Goal: Task Accomplishment & Management: Use online tool/utility

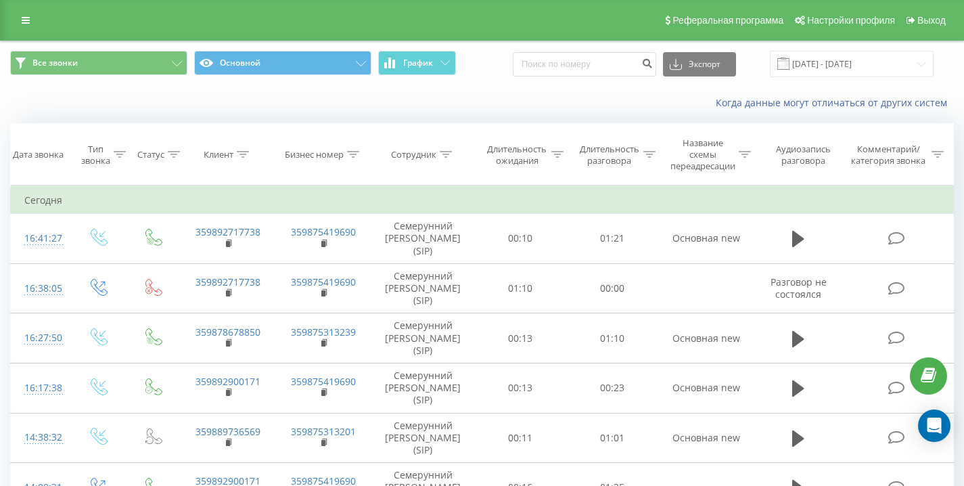
click at [480, 97] on div "Когда данные могут отличаться от других систем" at bounding box center [662, 103] width 601 height 14
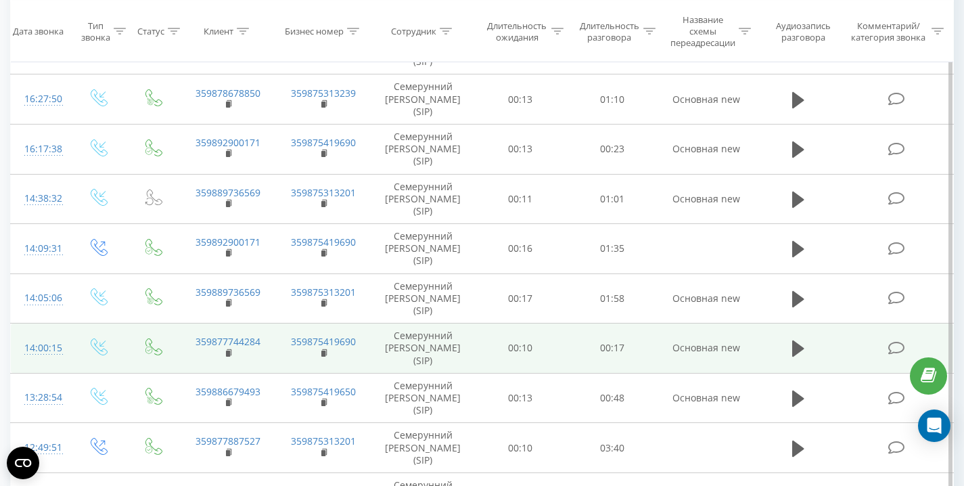
scroll to position [250, 0]
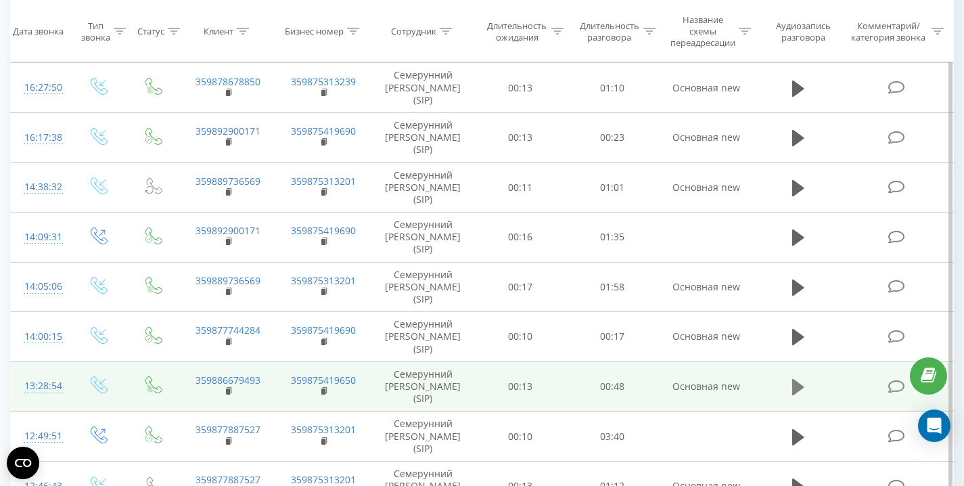
click at [805, 395] on button at bounding box center [798, 387] width 20 height 20
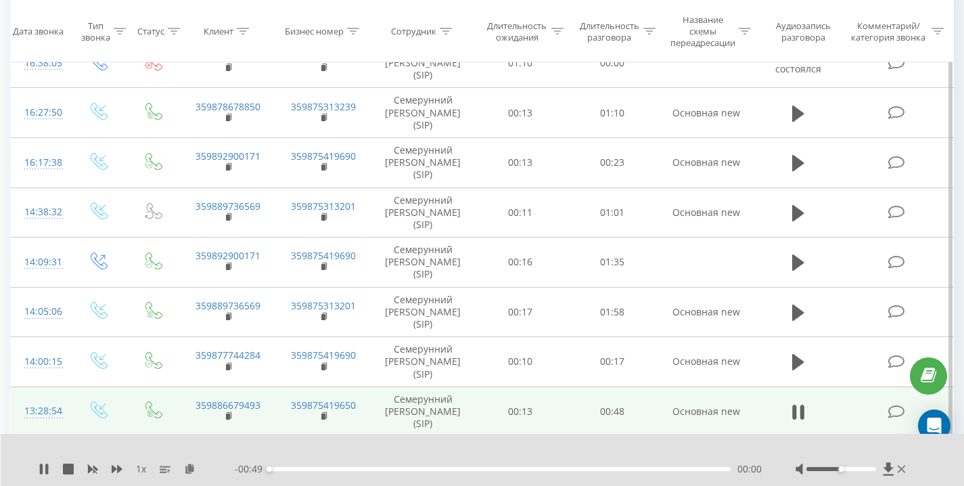
scroll to position [225, 0]
drag, startPoint x: 841, startPoint y: 470, endPoint x: 946, endPoint y: 469, distance: 104.8
click at [943, 470] on div "1 x - 00:44 00:05 00:05" at bounding box center [483, 460] width 964 height 52
click at [799, 409] on icon at bounding box center [798, 412] width 12 height 19
click at [41, 469] on icon at bounding box center [44, 468] width 8 height 11
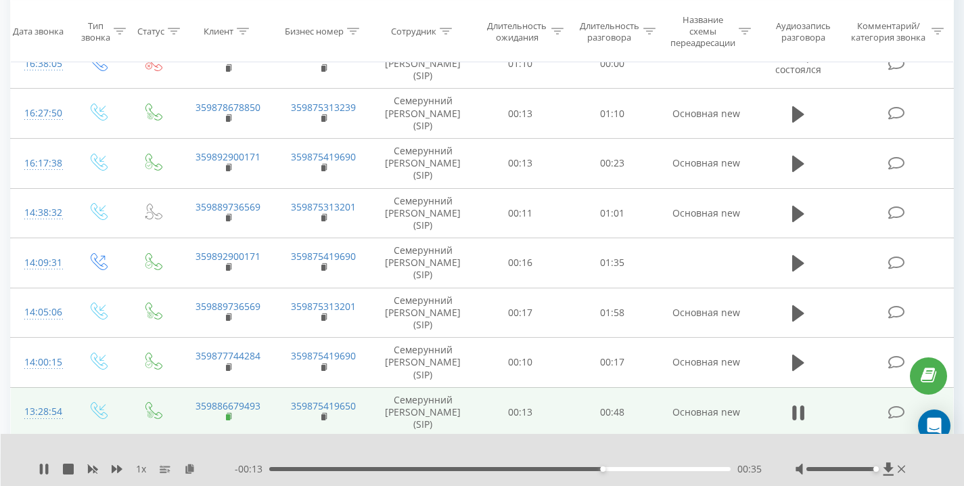
click at [229, 417] on rect at bounding box center [228, 417] width 4 height 6
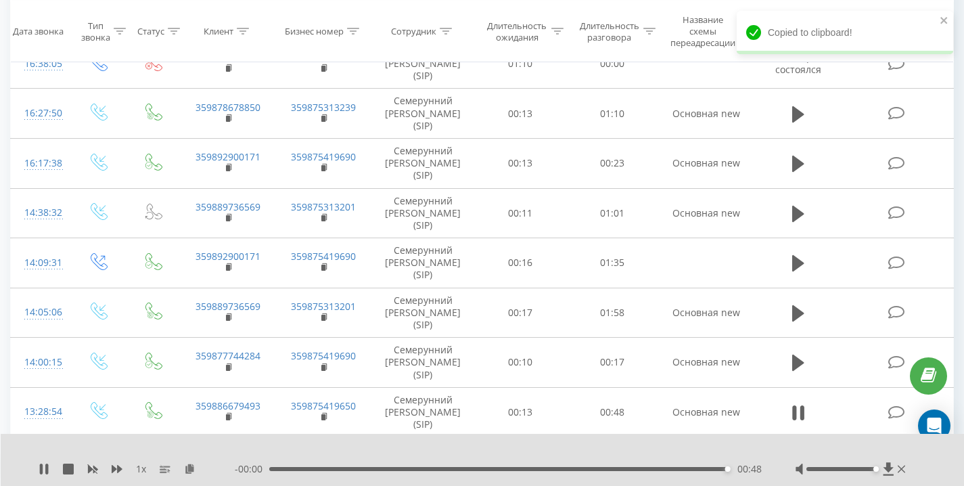
click at [534, 470] on div "00:48" at bounding box center [499, 469] width 461 height 4
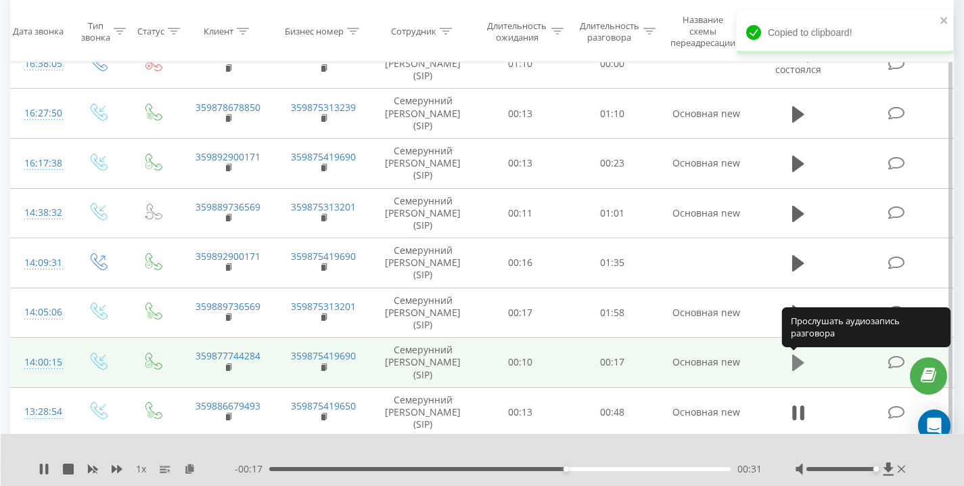
click at [795, 361] on icon at bounding box center [798, 362] width 12 height 16
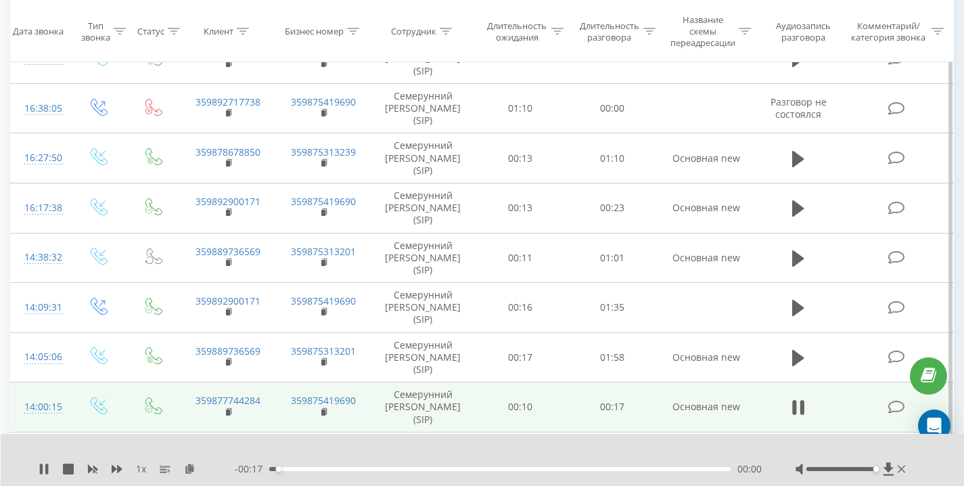
scroll to position [183, 0]
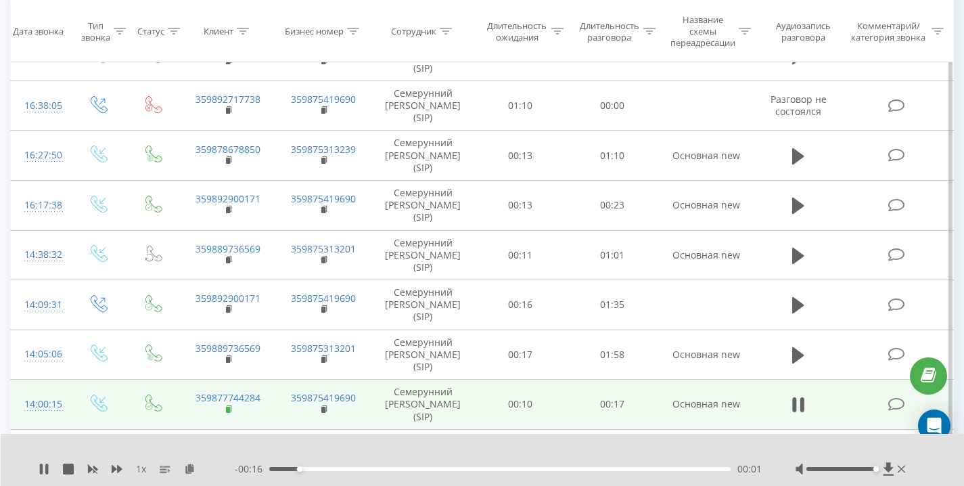
click at [230, 408] on icon at bounding box center [229, 408] width 7 height 9
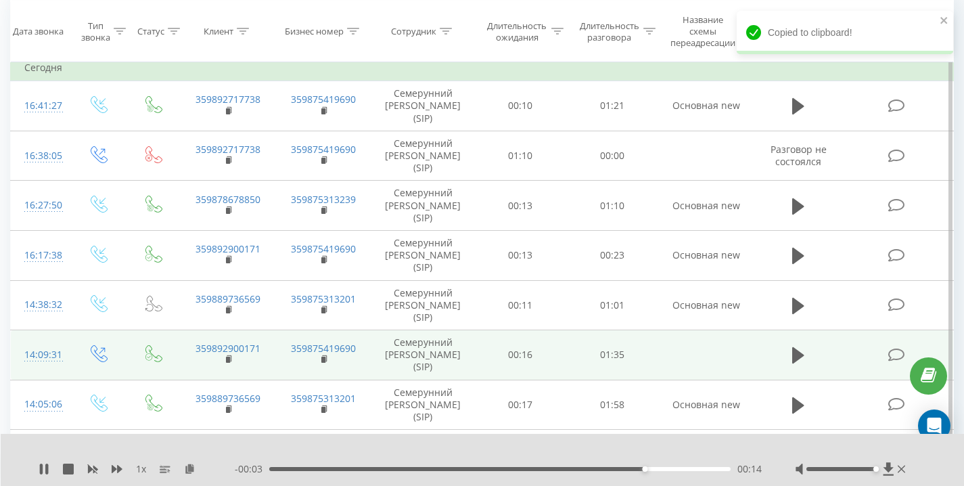
scroll to position [131, 0]
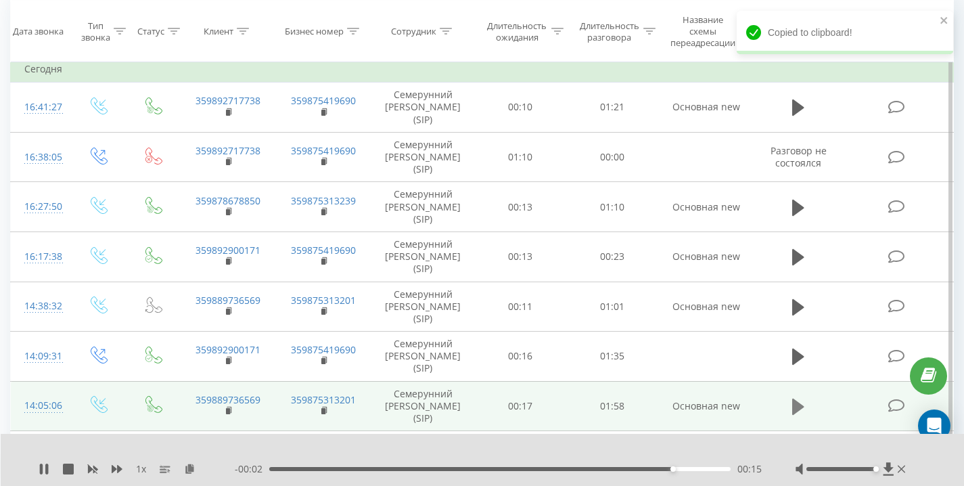
click at [797, 400] on icon at bounding box center [798, 406] width 12 height 19
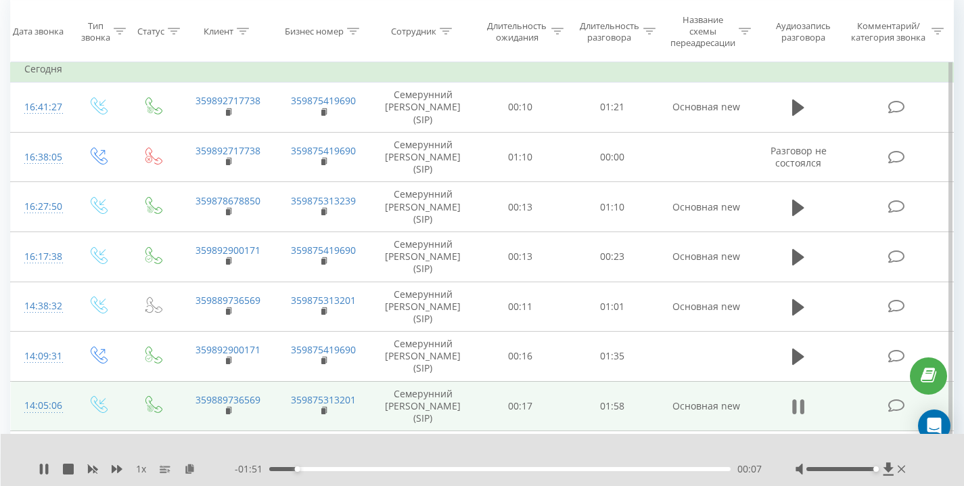
click at [801, 406] on icon at bounding box center [802, 406] width 4 height 15
click at [43, 466] on icon at bounding box center [44, 468] width 8 height 11
click at [43, 466] on icon at bounding box center [41, 468] width 3 height 11
click at [51, 465] on div "1 x" at bounding box center [137, 469] width 196 height 14
click at [42, 468] on icon at bounding box center [44, 468] width 8 height 11
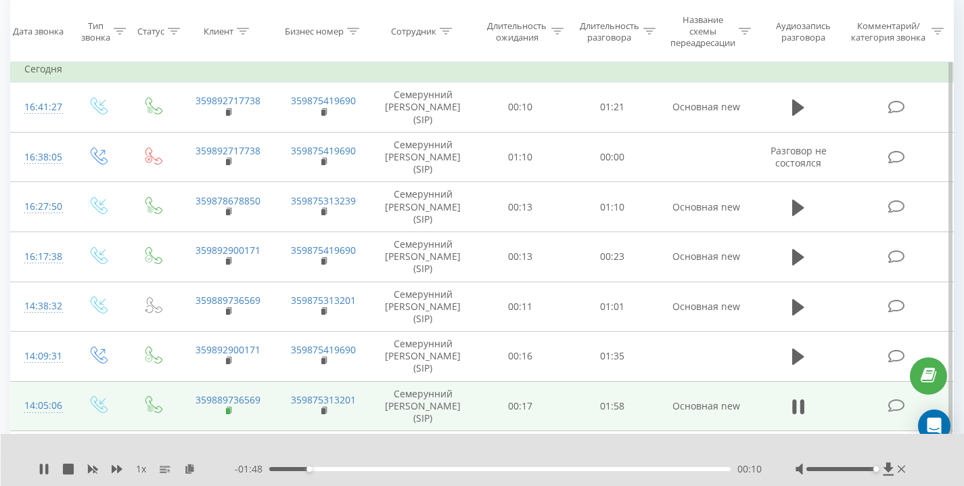
click at [228, 411] on rect at bounding box center [228, 411] width 4 height 6
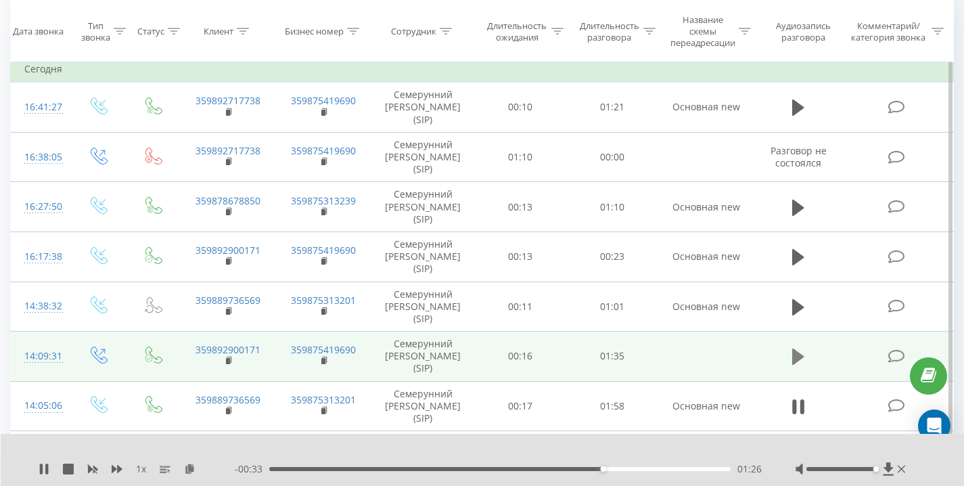
click at [806, 356] on button at bounding box center [798, 356] width 20 height 20
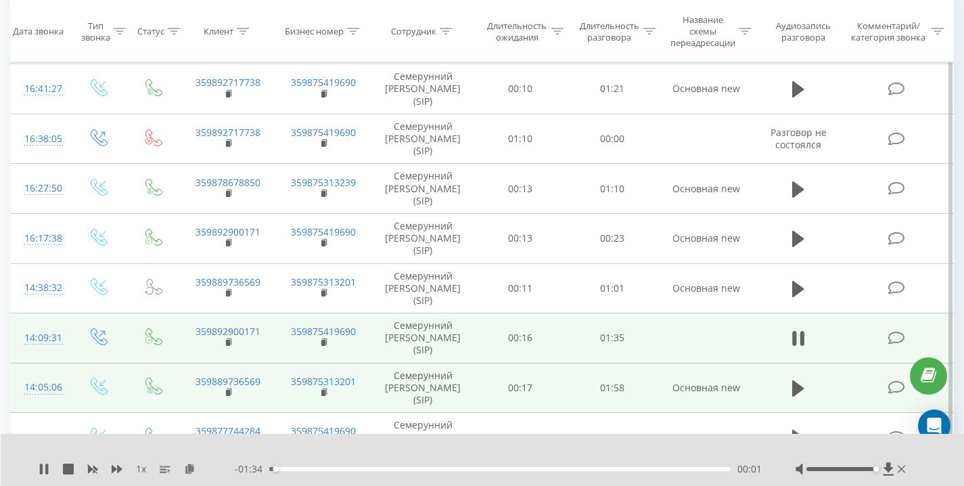
scroll to position [149, 0]
click at [230, 394] on icon at bounding box center [229, 392] width 7 height 9
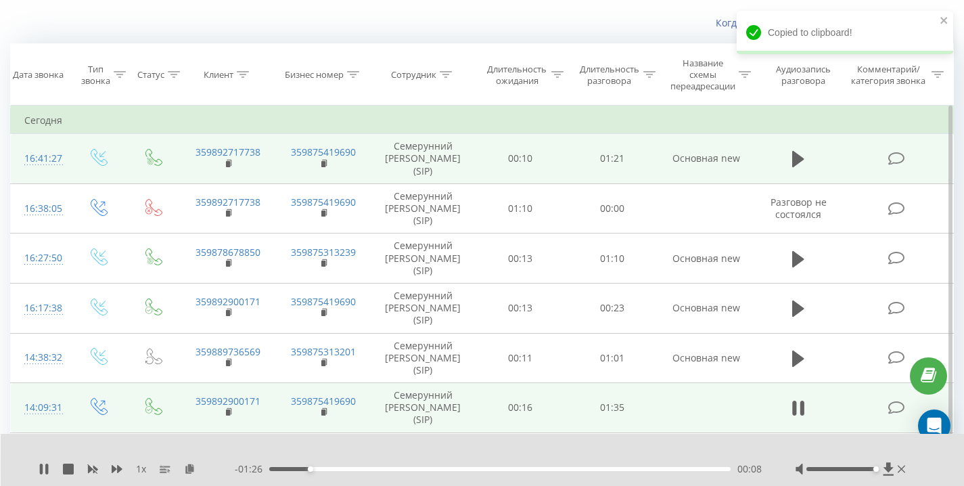
scroll to position [83, 0]
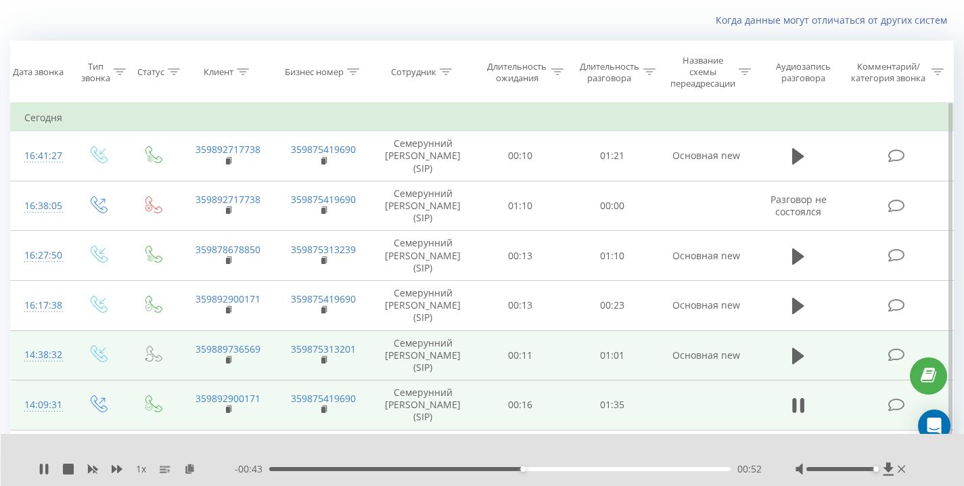
drag, startPoint x: 754, startPoint y: 330, endPoint x: 772, endPoint y: 355, distance: 31.0
click at [763, 340] on td at bounding box center [798, 355] width 89 height 50
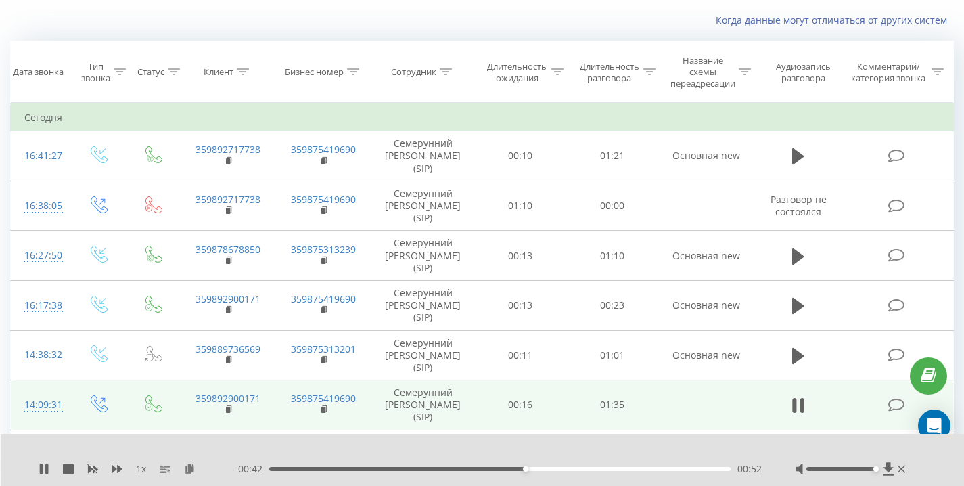
click at [822, 390] on td at bounding box center [798, 405] width 89 height 50
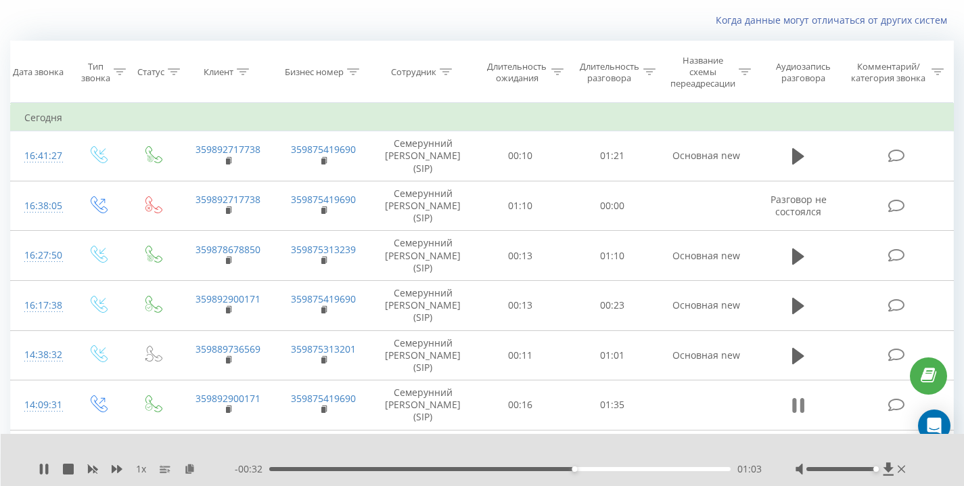
click at [792, 405] on icon at bounding box center [798, 405] width 12 height 19
click at [42, 465] on icon at bounding box center [44, 468] width 8 height 11
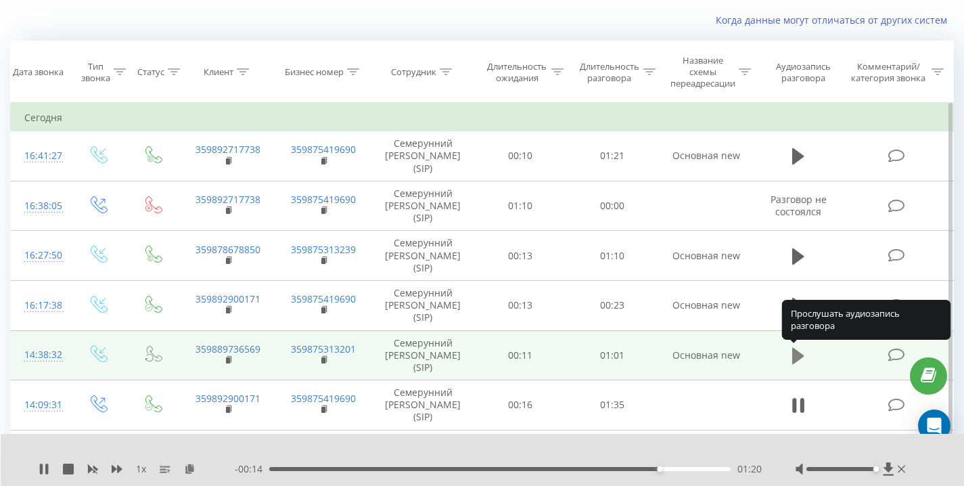
click at [796, 356] on icon at bounding box center [798, 356] width 12 height 16
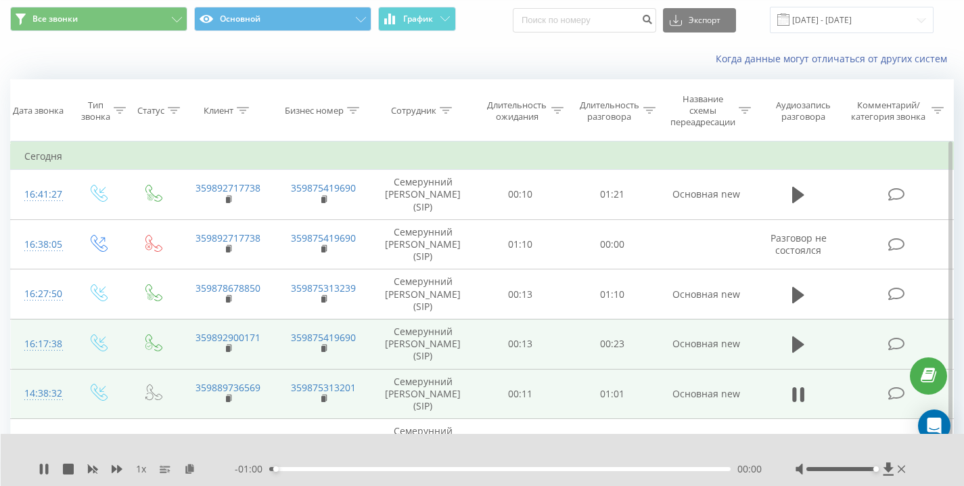
scroll to position [44, 0]
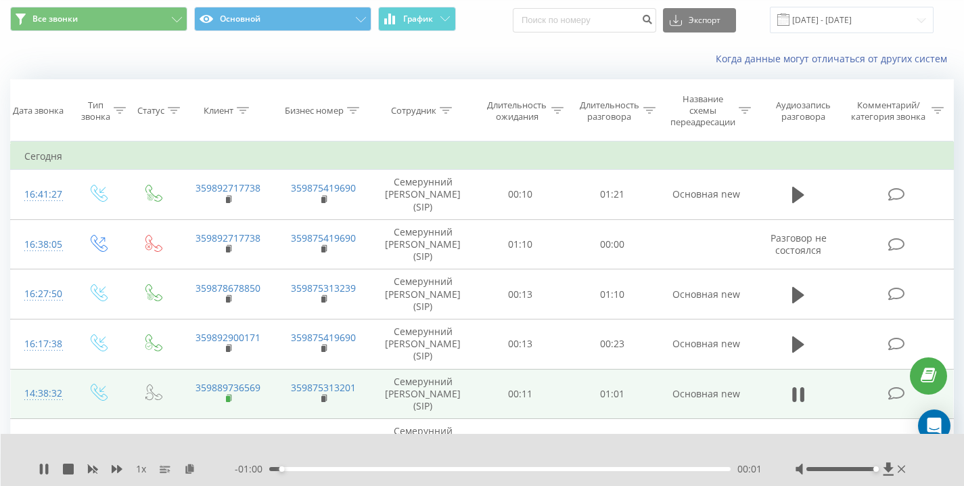
click at [227, 398] on rect at bounding box center [228, 399] width 4 height 6
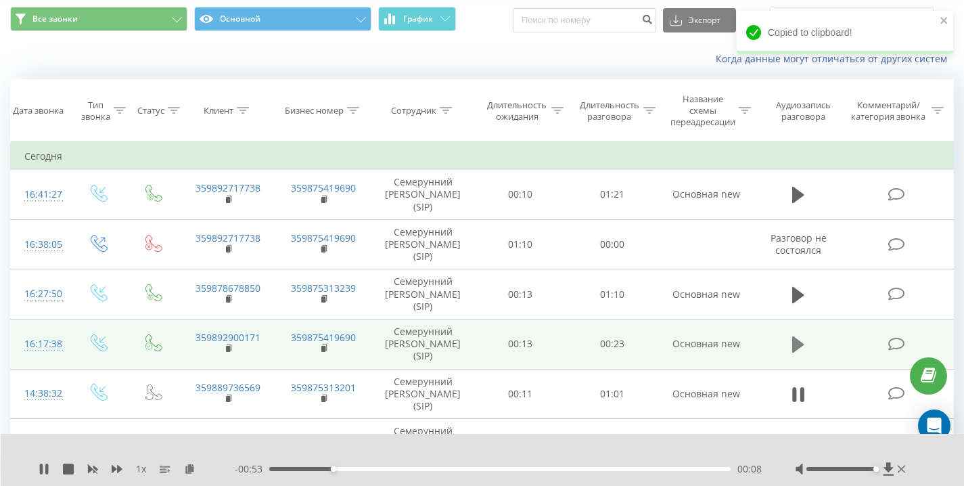
click at [799, 342] on icon at bounding box center [798, 344] width 12 height 16
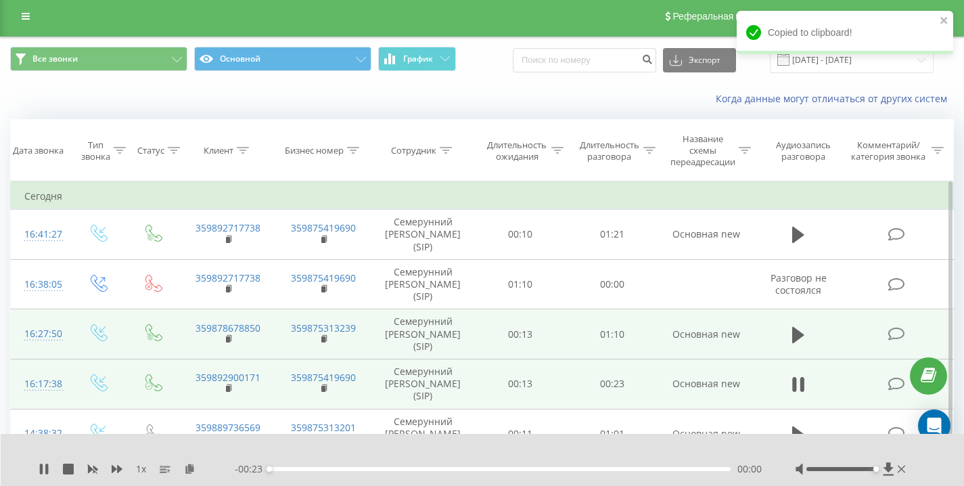
scroll to position [0, 0]
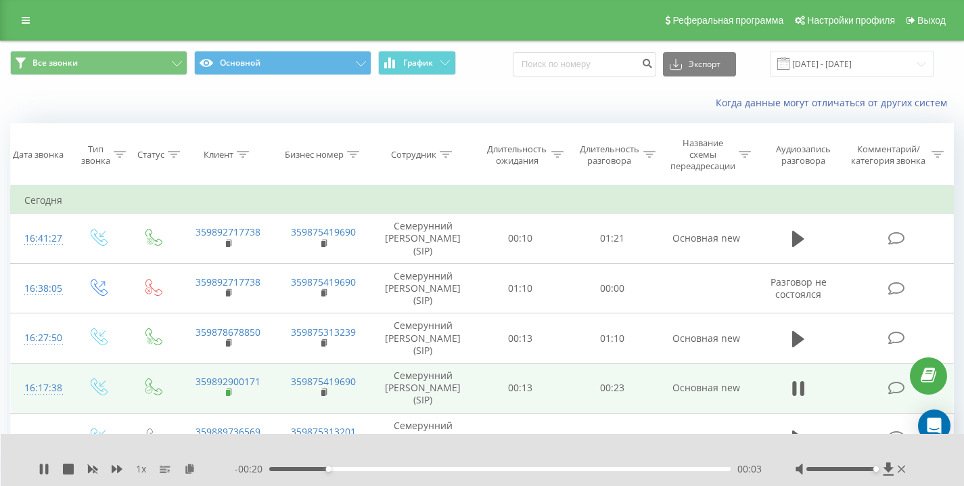
click at [228, 392] on rect at bounding box center [228, 393] width 4 height 6
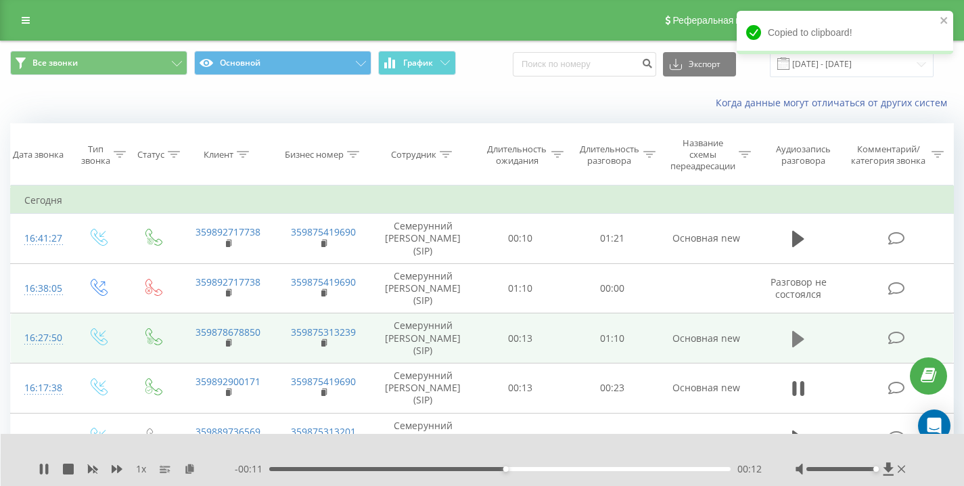
click at [795, 337] on icon at bounding box center [798, 338] width 12 height 16
click at [229, 342] on rect at bounding box center [228, 343] width 4 height 6
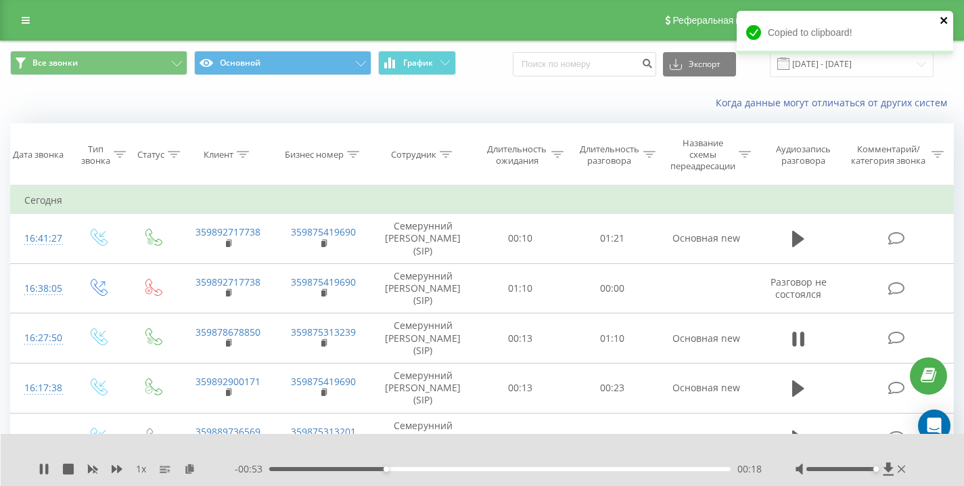
click at [946, 15] on icon "close" at bounding box center [943, 20] width 9 height 11
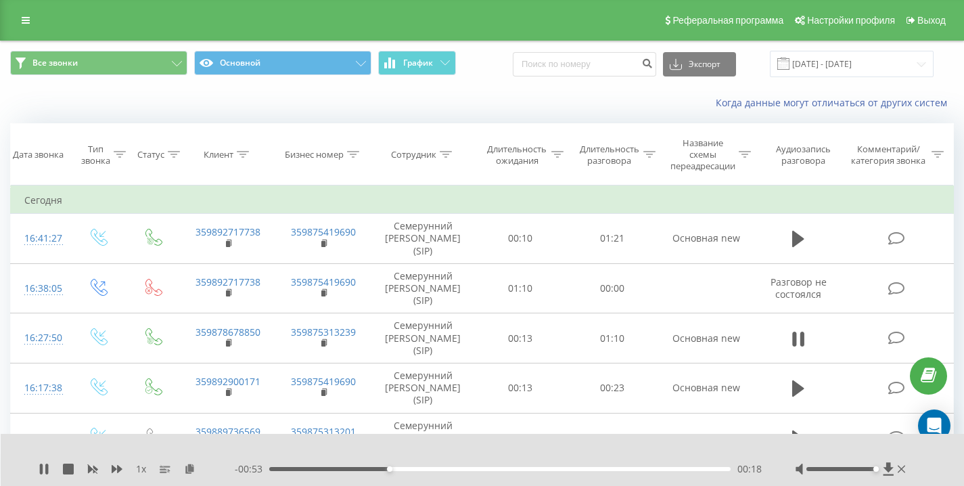
click at [509, 65] on div "Все звонки Основной График Экспорт .csv .xls .xlsx 20.09.2025 - 20.09.2025" at bounding box center [481, 64] width 943 height 26
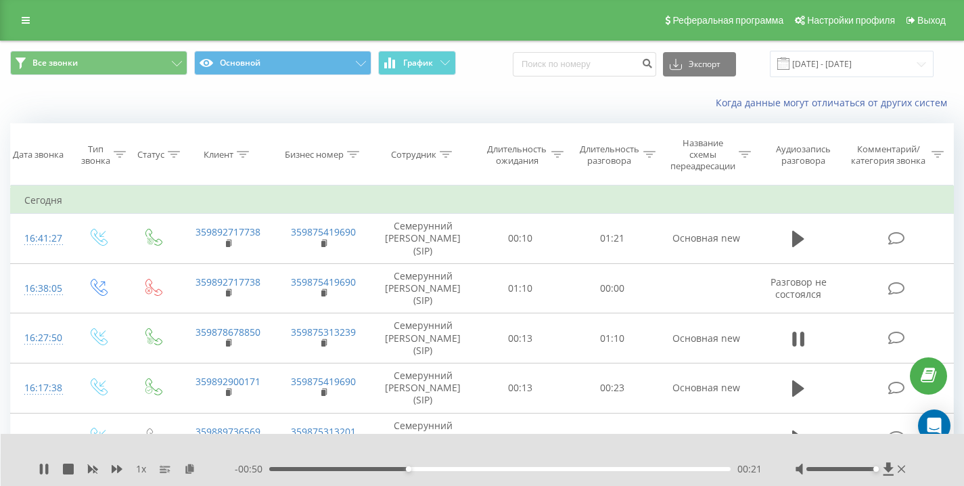
click at [509, 65] on div "Все звонки Основной График Экспорт .csv .xls .xlsx 20.09.2025 - 20.09.2025" at bounding box center [481, 64] width 943 height 26
click at [362, 100] on div "Когда данные могут отличаться от других систем" at bounding box center [662, 103] width 601 height 14
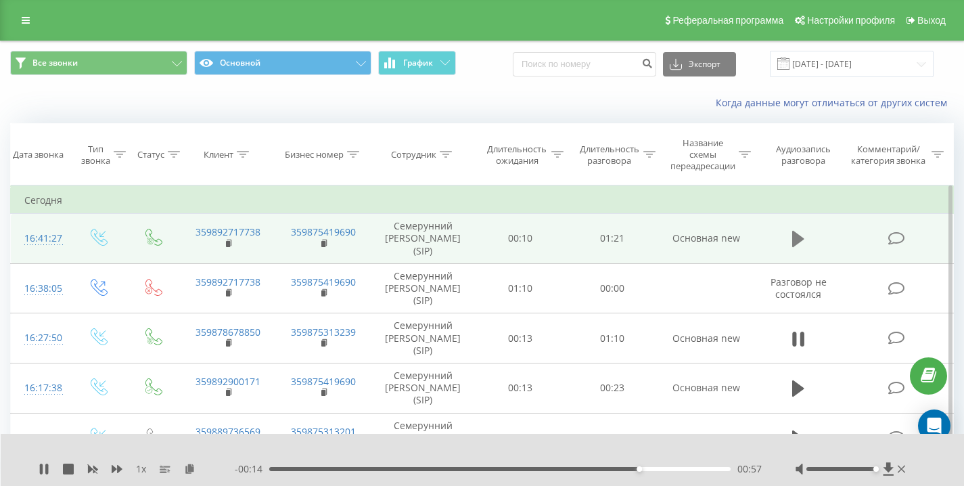
click at [791, 242] on button at bounding box center [798, 239] width 20 height 20
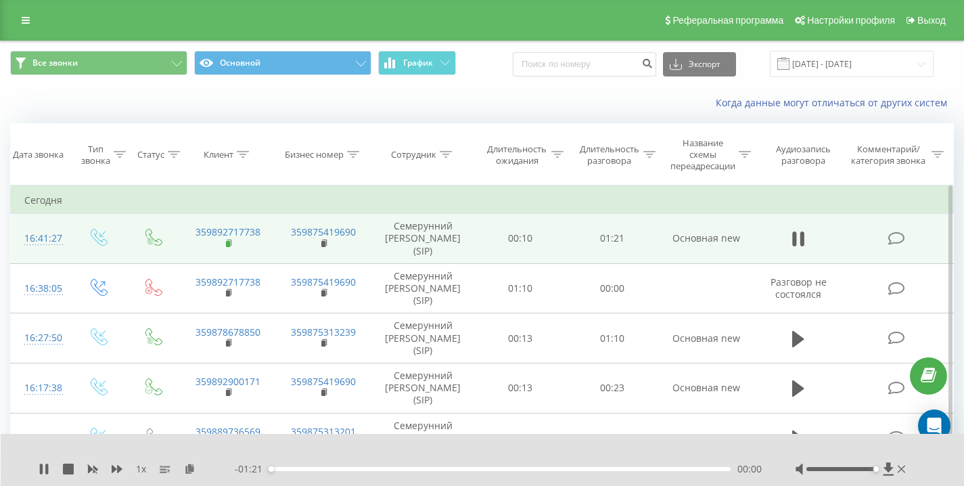
click at [229, 244] on rect at bounding box center [228, 244] width 4 height 6
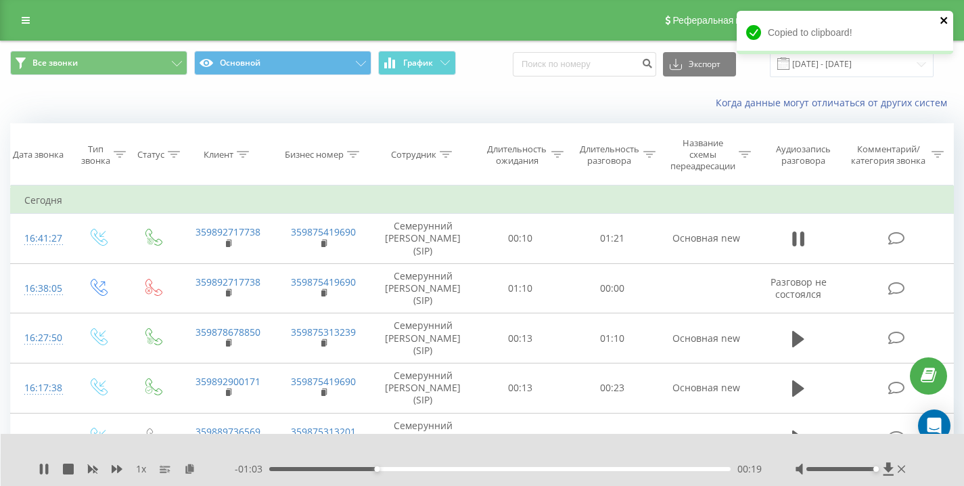
click at [943, 18] on icon "close" at bounding box center [943, 20] width 9 height 11
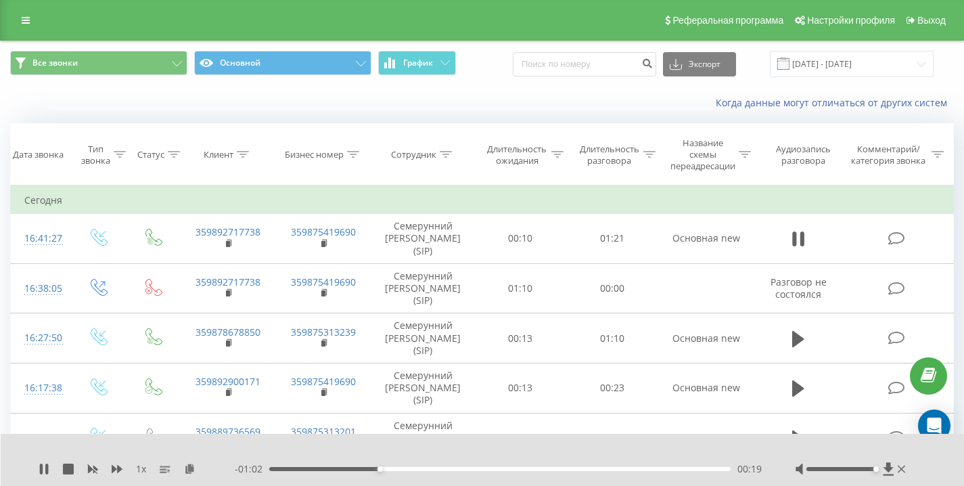
click at [517, 95] on div "Когда данные могут отличаться от других систем" at bounding box center [482, 103] width 962 height 32
click at [250, 99] on div "Когда данные могут отличаться от других систем" at bounding box center [482, 103] width 962 height 32
click at [252, 101] on div "Когда данные могут отличаться от других систем" at bounding box center [482, 103] width 962 height 32
click at [505, 110] on div "Когда данные могут отличаться от других систем" at bounding box center [482, 103] width 962 height 32
